Goal: Information Seeking & Learning: Learn about a topic

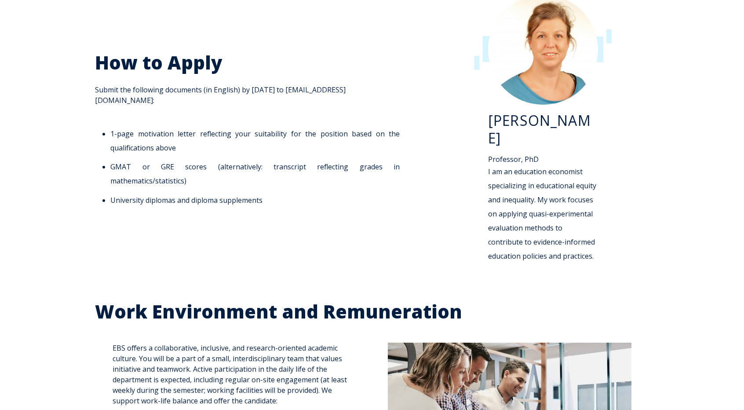
scroll to position [1187, 0]
click at [97, 90] on span "How to Apply Submit the following documents (in English) by [DATE] to [EMAIL_AD…" at bounding box center [250, 129] width 310 height 156
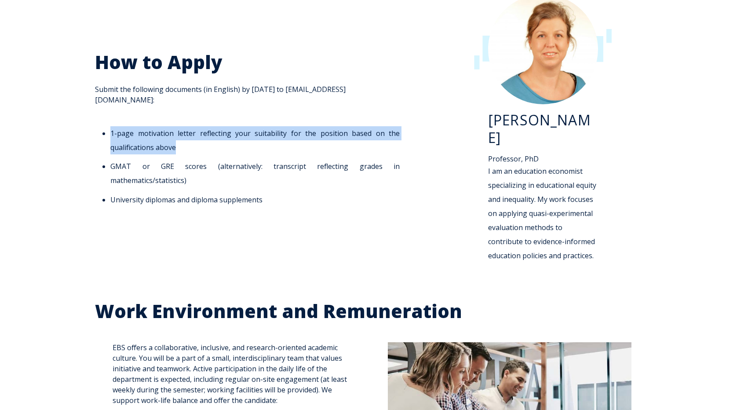
drag, startPoint x: 112, startPoint y: 124, endPoint x: 182, endPoint y: 142, distance: 72.6
click at [182, 142] on li "1-page motivation letter reflecting your suitability for the position based on …" at bounding box center [254, 140] width 289 height 28
copy li "1-page motivation letter reflecting your suitability for the position based on …"
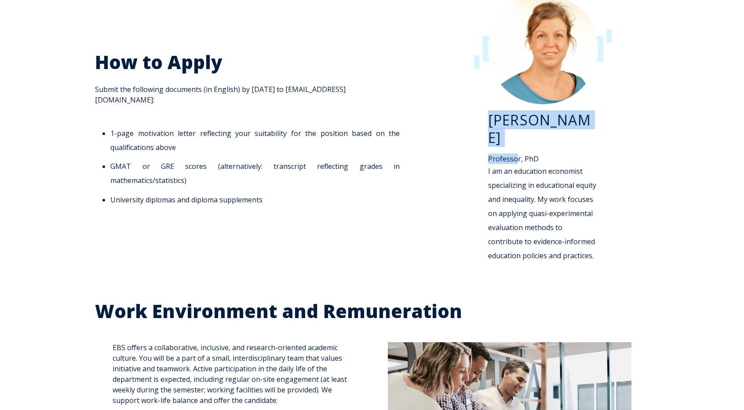
drag, startPoint x: 490, startPoint y: 118, endPoint x: 518, endPoint y: 137, distance: 33.7
click at [518, 137] on div "[PERSON_NAME] Professor, PhD I am an education economist specializing in educat…" at bounding box center [543, 186] width 110 height 151
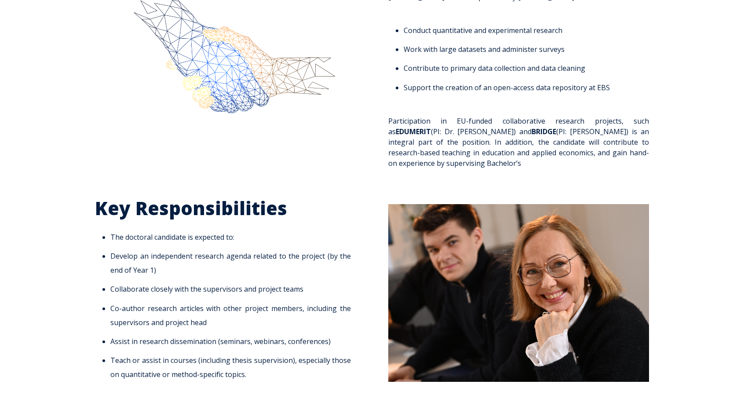
scroll to position [320, 0]
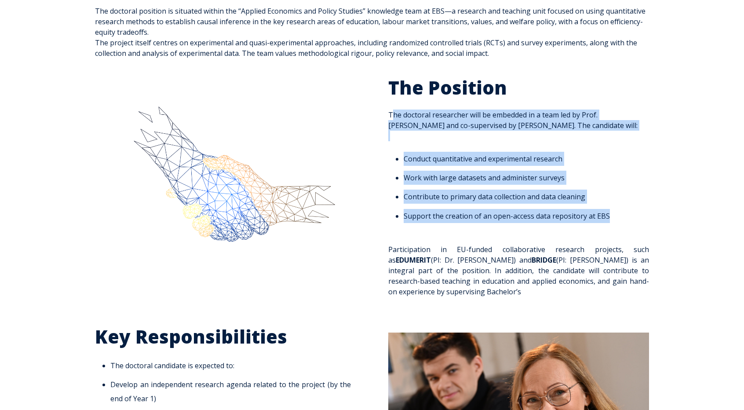
drag, startPoint x: 386, startPoint y: 113, endPoint x: 607, endPoint y: 218, distance: 244.9
click at [607, 218] on div "The Position The doctoral researcher will be embedded in a team led by Prof. [P…" at bounding box center [519, 191] width 278 height 231
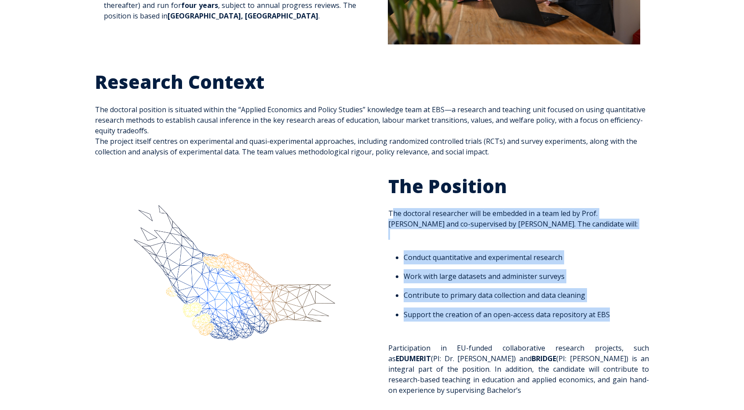
scroll to position [188, 0]
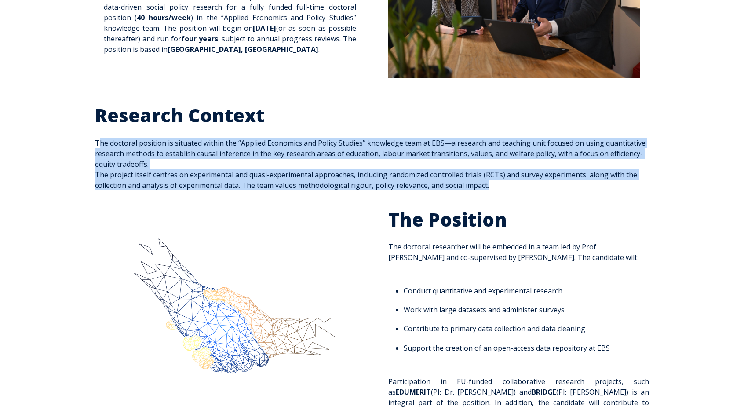
drag, startPoint x: 95, startPoint y: 142, endPoint x: 520, endPoint y: 188, distance: 427.3
click at [520, 188] on div "Research Context The doctoral position is situated within the “Applied Economic…" at bounding box center [372, 147] width 554 height 87
copy span "The doctoral position is situated within the “Applied Economics and Policy Stud…"
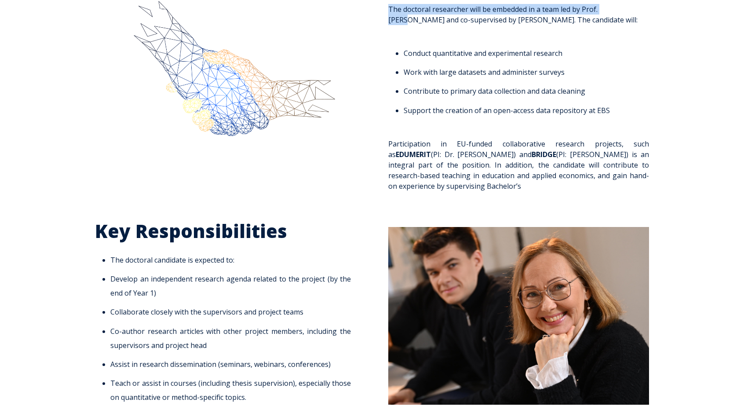
scroll to position [418, 0]
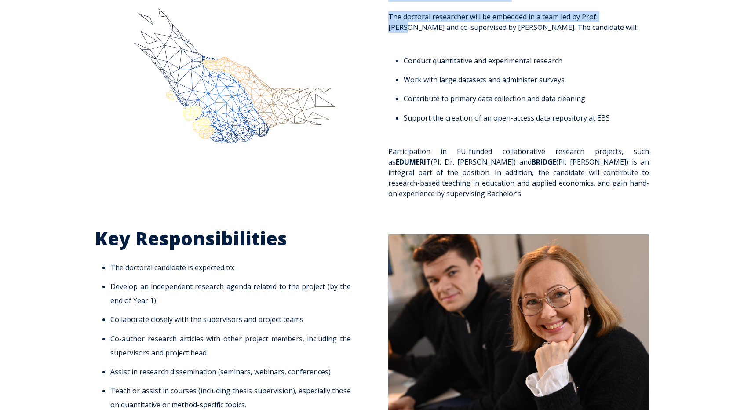
drag, startPoint x: 391, startPoint y: 212, endPoint x: 614, endPoint y: 197, distance: 223.5
click at [614, 197] on span "The Position The doctoral researcher will be embedded in a team led by Prof. [P…" at bounding box center [518, 88] width 261 height 221
copy span "The Position The doctoral researcher will be embedded in a team led by Prof. [P…"
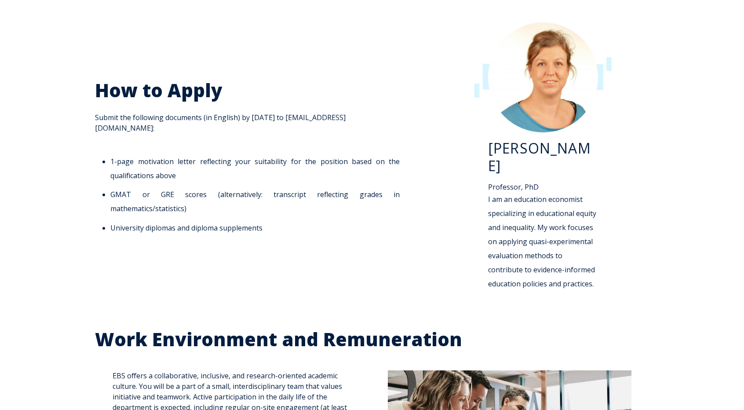
scroll to position [1210, 0]
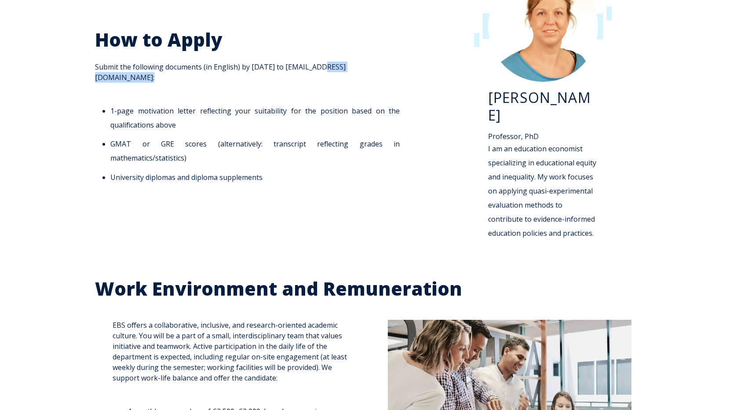
drag, startPoint x: 319, startPoint y: 68, endPoint x: 385, endPoint y: 69, distance: 66.0
click at [385, 69] on span "How to Apply Submit the following documents (in English) by [DATE] to [EMAIL_AD…" at bounding box center [250, 106] width 310 height 156
copy span "[EMAIL_ADDRESS][DOMAIN_NAME]"
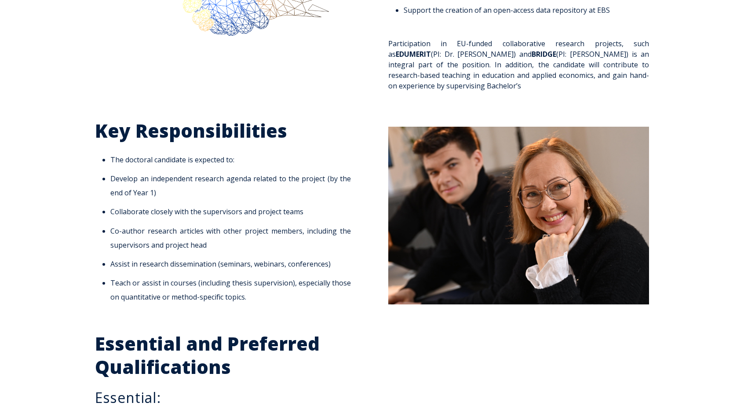
scroll to position [528, 0]
